Goal: Task Accomplishment & Management: Complete application form

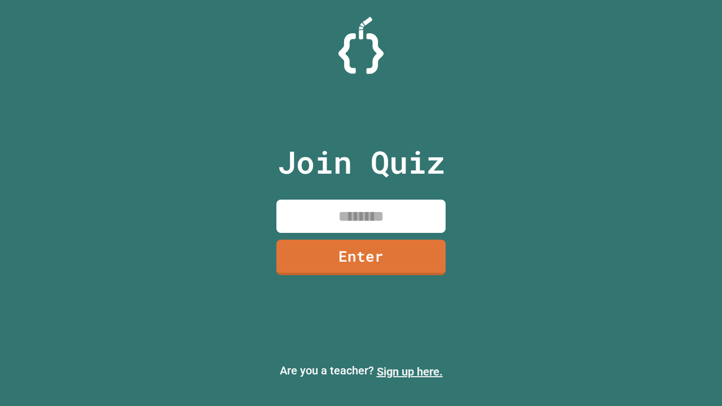
click at [409, 372] on link "Sign up here." at bounding box center [410, 372] width 66 height 14
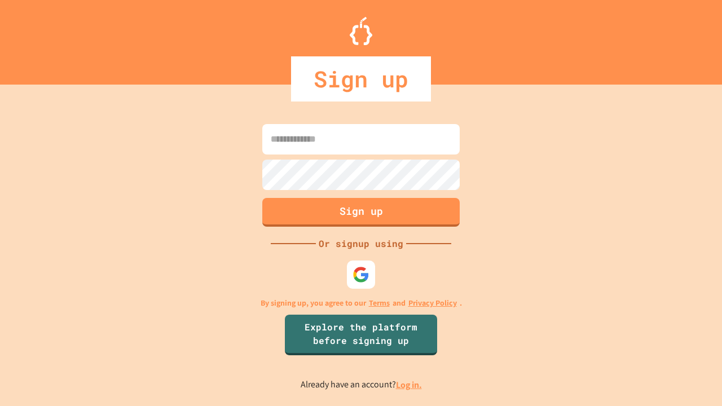
click at [409, 384] on link "Log in." at bounding box center [409, 385] width 26 height 12
